Goal: Task Accomplishment & Management: Complete application form

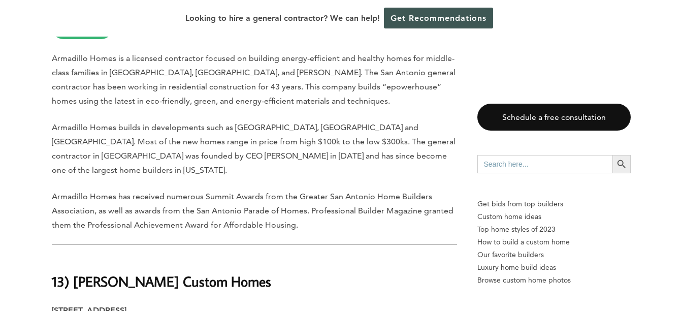
scroll to position [1196, 0]
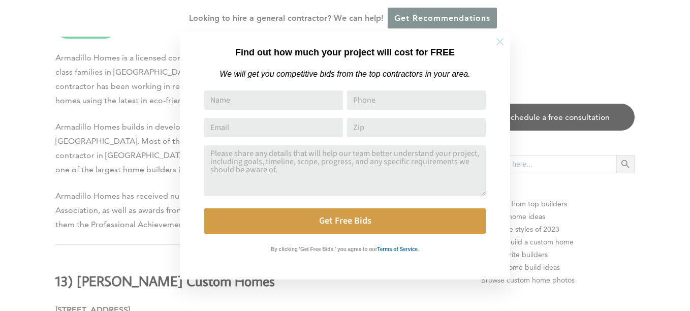
click at [498, 41] on icon at bounding box center [499, 41] width 11 height 11
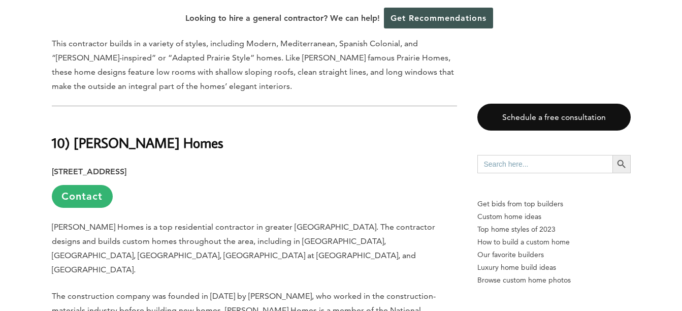
scroll to position [2314, 0]
click at [86, 184] on link "Contact" at bounding box center [82, 195] width 61 height 23
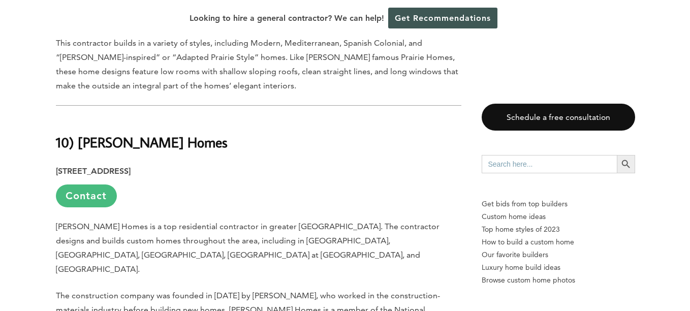
scroll to position [0, 0]
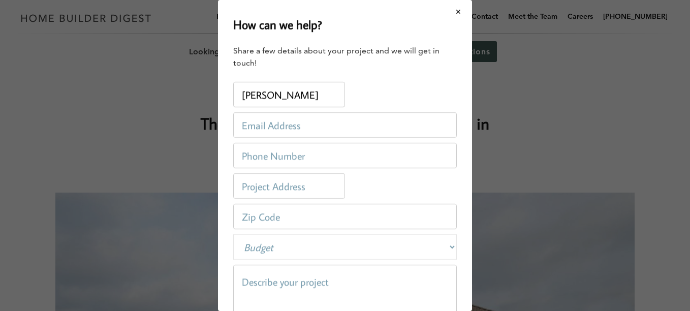
type input "Charles Fritsch"
click at [283, 127] on input "email" at bounding box center [345, 124] width 224 height 25
type input "charfritsch@sbcglobal.net"
click at [308, 160] on input "tel" at bounding box center [345, 155] width 224 height 25
type input "2108449510"
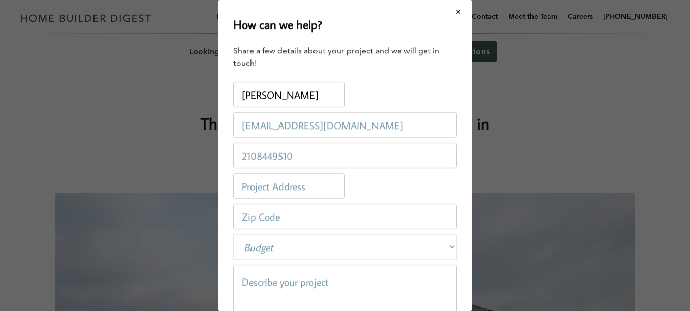
click at [314, 187] on input "text" at bounding box center [289, 185] width 112 height 25
type input "1903 Oakshire st"
click at [271, 220] on input "number" at bounding box center [345, 216] width 224 height 25
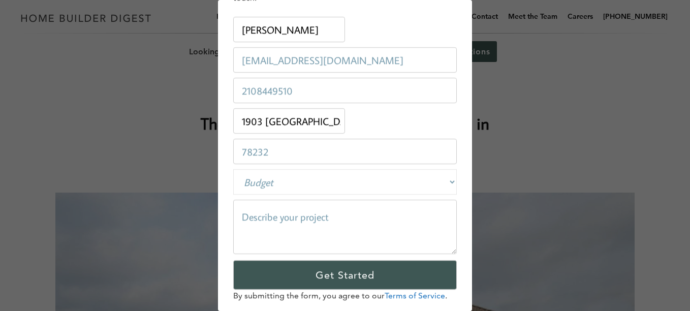
scroll to position [80, 0]
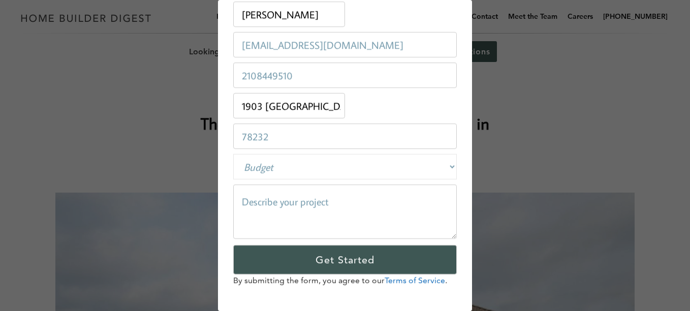
type input "78232"
click at [283, 203] on textarea at bounding box center [345, 211] width 224 height 54
click at [283, 203] on textarea "repair" at bounding box center [345, 211] width 224 height 54
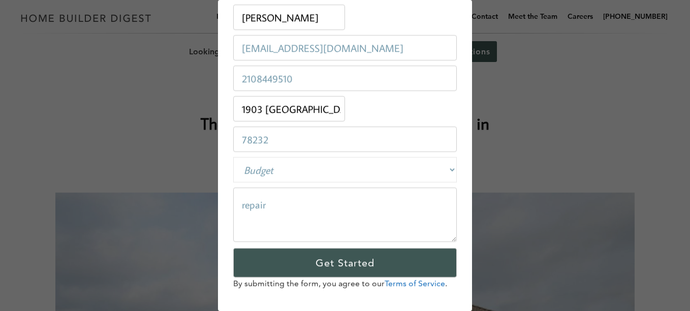
scroll to position [78, 0]
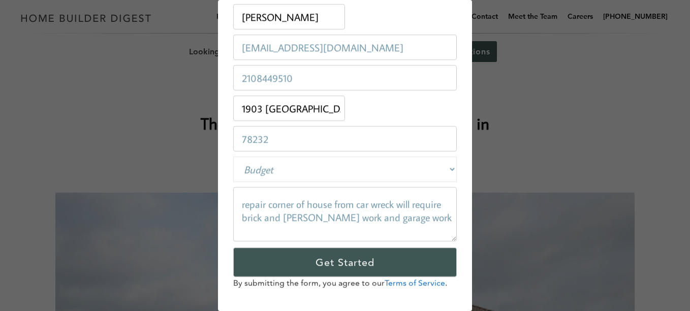
type textarea "repair corner of house from car wreck will require brick and carpenter work and…"
click at [433, 172] on select "Budget Less than $100,000 $100,000-$250,000 $250,000-$500,000 $500,000-$1 Milli…" at bounding box center [345, 168] width 224 height 25
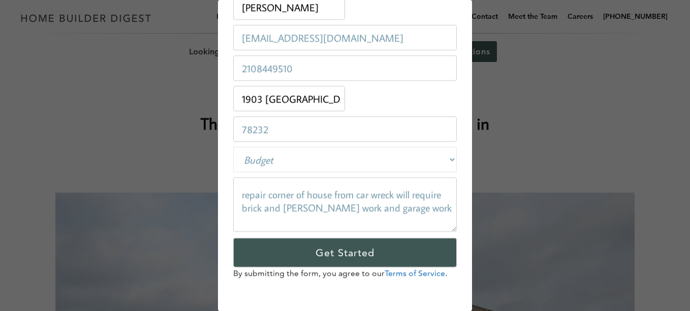
click at [440, 160] on select "Budget Less than $100,000 $100,000-$250,000 $250,000-$500,000 $500,000-$1 Milli…" at bounding box center [345, 159] width 224 height 25
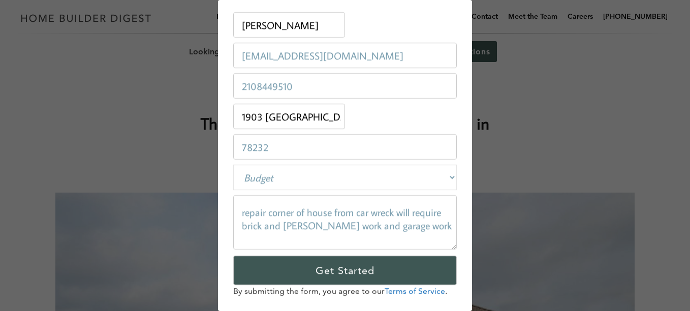
scroll to position [69, 0]
click at [441, 178] on select "Budget Less than $100,000 $100,000-$250,000 $250,000-$500,000 $500,000-$1 Milli…" at bounding box center [345, 177] width 224 height 25
click at [233, 165] on select "Budget Less than $100,000 $100,000-$250,000 $250,000-$500,000 $500,000-$1 Milli…" at bounding box center [345, 177] width 224 height 25
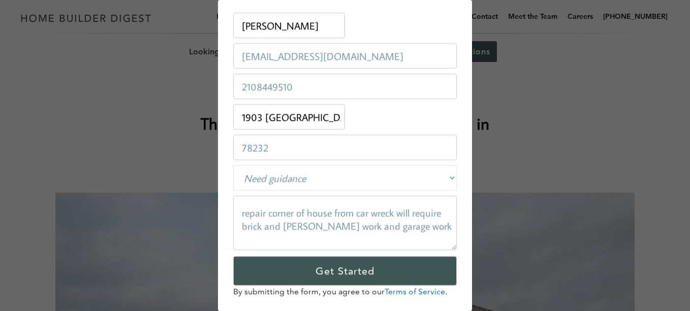
scroll to position [87, 0]
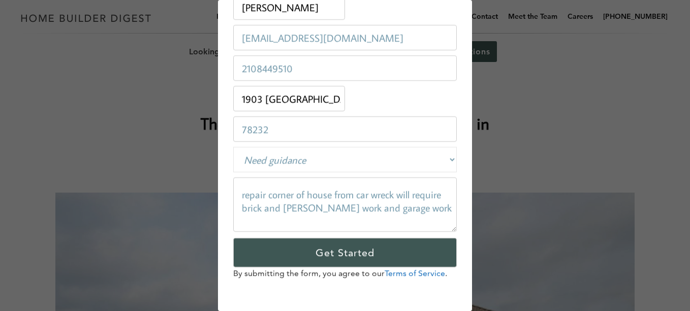
click at [443, 159] on select "Budget Less than $100,000 $100,000-$250,000 $250,000-$500,000 $500,000-$1 Milli…" at bounding box center [345, 159] width 224 height 25
click at [328, 159] on select "Budget Less than $100,000 $100,000-$250,000 $250,000-$500,000 $500,000-$1 Milli…" at bounding box center [345, 159] width 224 height 25
select select "50000-100000"
click at [233, 147] on select "Budget Less than $100,000 $100,000-$250,000 $250,000-$500,000 $500,000-$1 Milli…" at bounding box center [345, 159] width 224 height 25
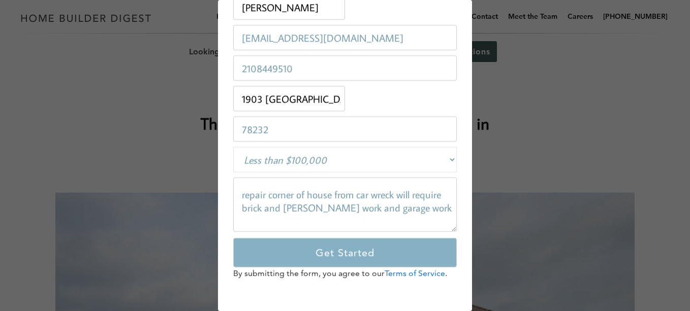
click at [319, 247] on input "Get Started" at bounding box center [345, 252] width 224 height 29
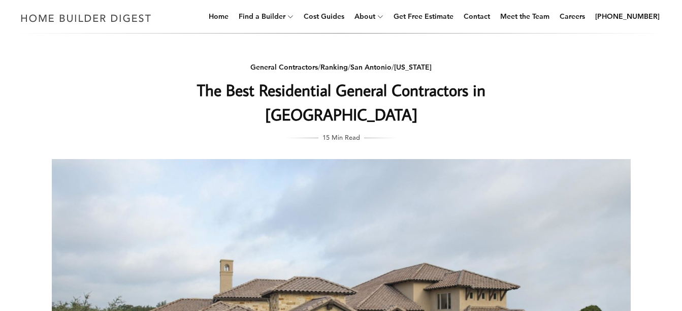
scroll to position [0, 0]
